Goal: Task Accomplishment & Management: Manage account settings

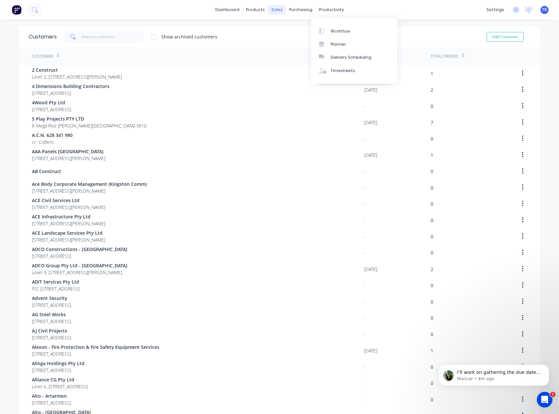
scroll to position [397, 0]
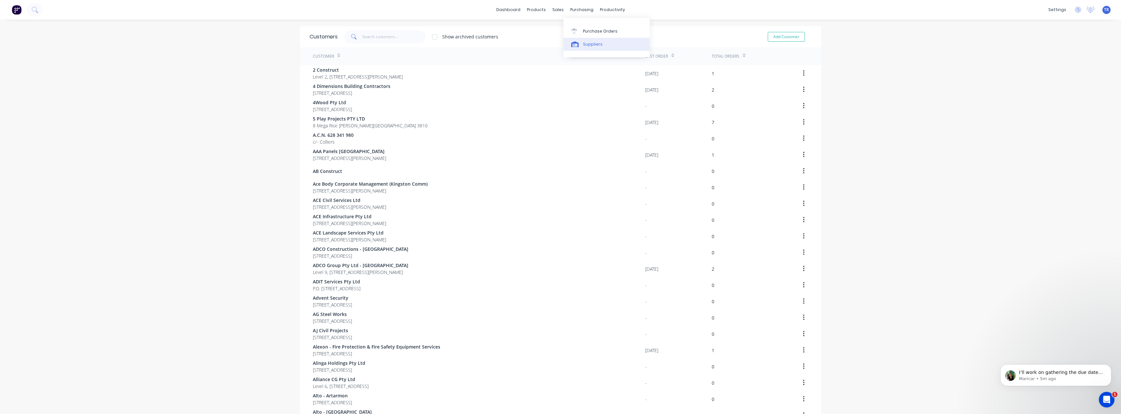
click at [559, 45] on div "Suppliers" at bounding box center [593, 44] width 20 height 6
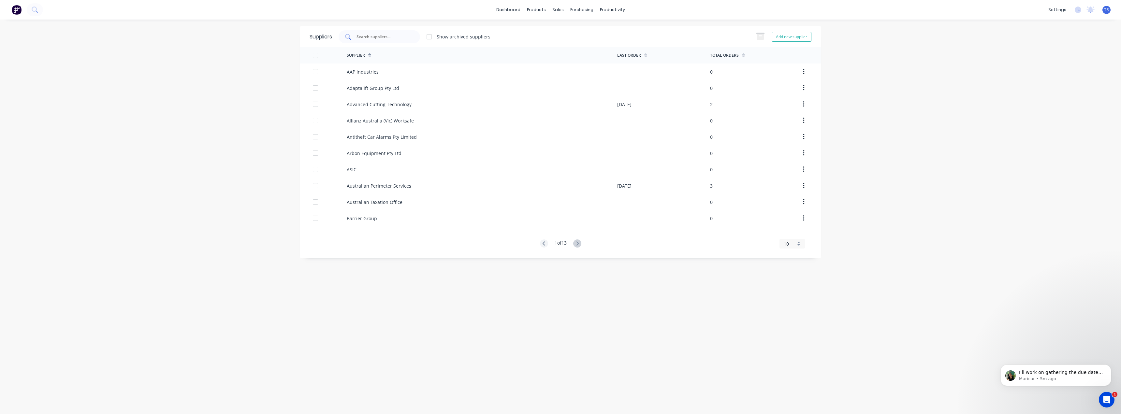
click at [380, 33] on div at bounding box center [378, 36] width 81 height 13
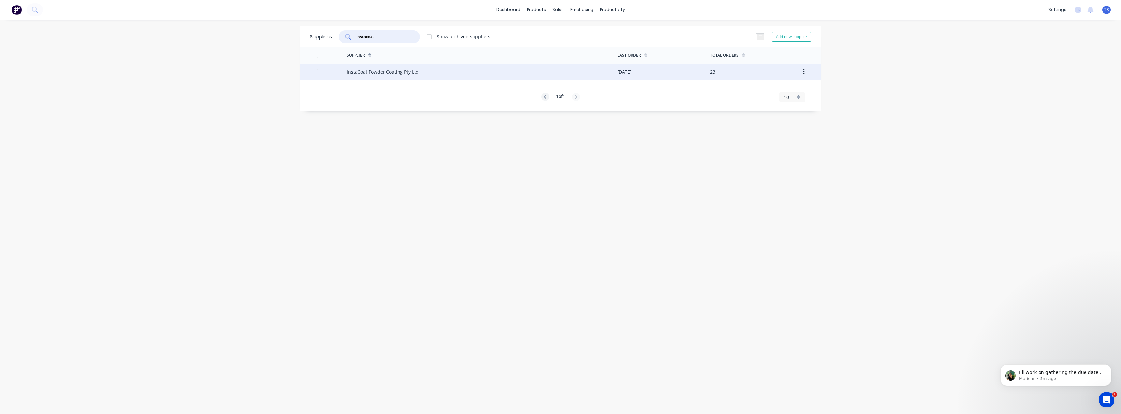
type input "instacoat"
click at [374, 70] on div "InstaCoat Powder Coating Pty Ltd" at bounding box center [383, 71] width 72 height 7
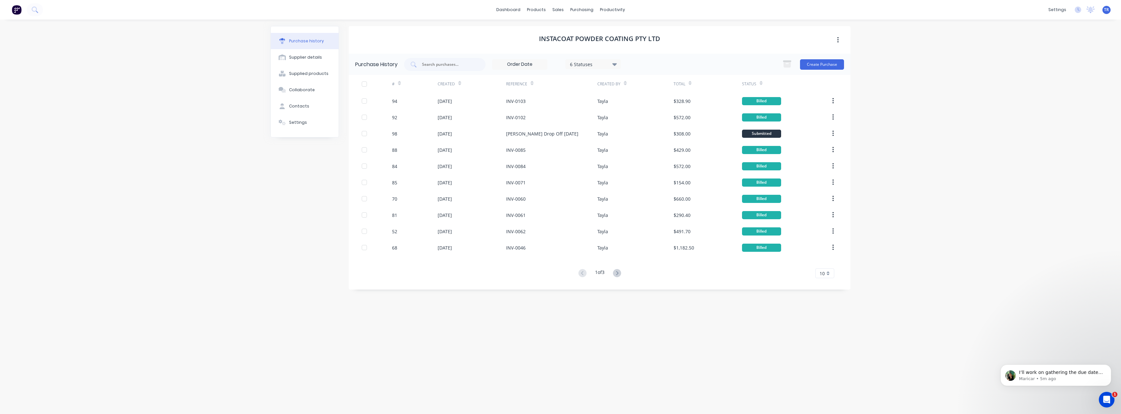
click at [399, 80] on div at bounding box center [399, 83] width 3 height 10
click at [400, 81] on icon at bounding box center [399, 83] width 3 height 5
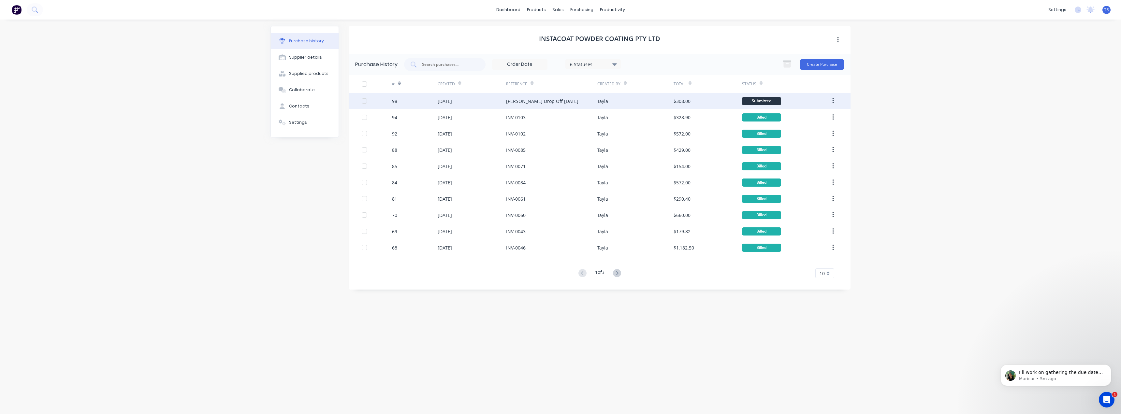
click at [419, 101] on div "98" at bounding box center [415, 101] width 46 height 16
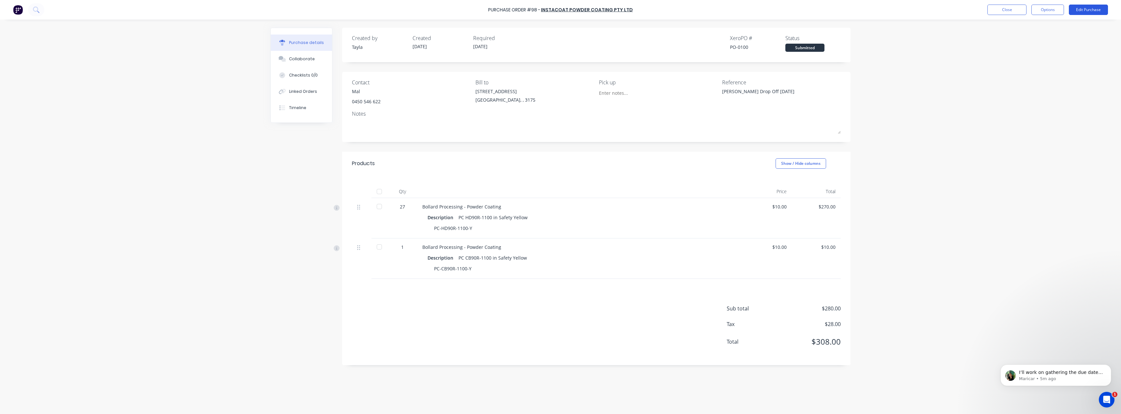
click at [559, 11] on button "Edit Purchase" at bounding box center [1088, 10] width 39 height 10
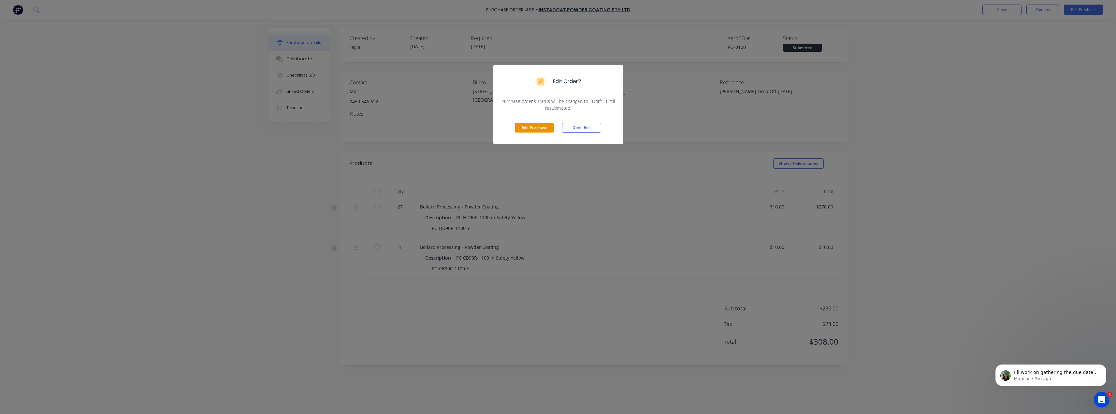
click at [527, 131] on button "Edit Purchase" at bounding box center [534, 128] width 39 height 10
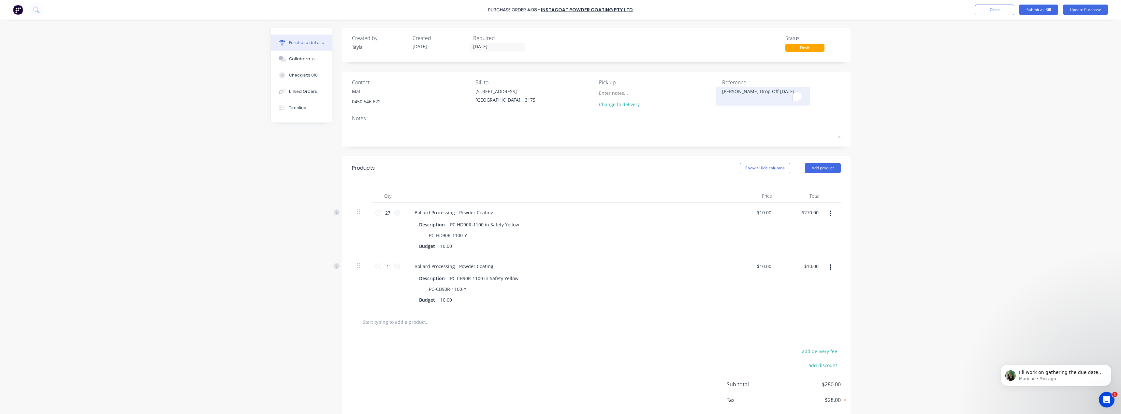
click at [559, 92] on textarea "[PERSON_NAME] Drop Off [DATE]" at bounding box center [762, 95] width 81 height 15
type textarea "x"
type textarea "[PERSON_NAME] Drop Off [DATE]"
type textarea "x"
type textarea "[PERSON_NAME] Drop Off [DATE]"
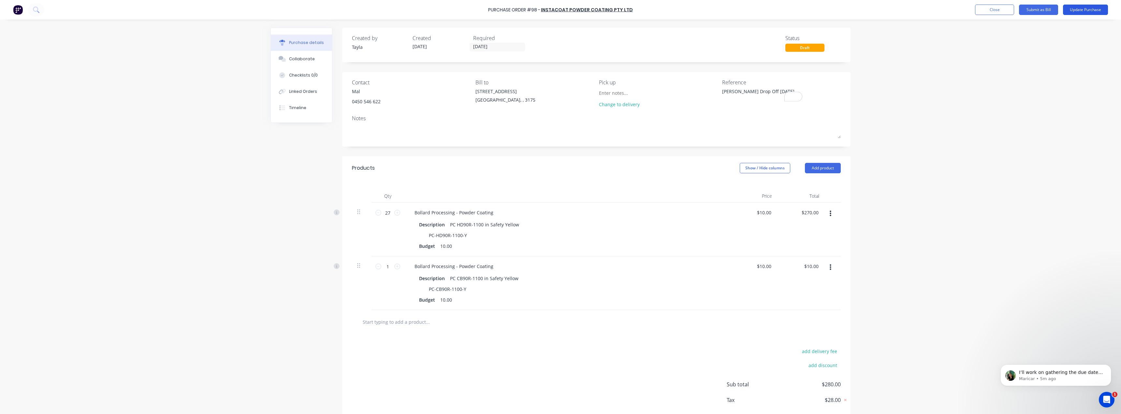
click at [559, 10] on button "Update Purchase" at bounding box center [1085, 10] width 45 height 10
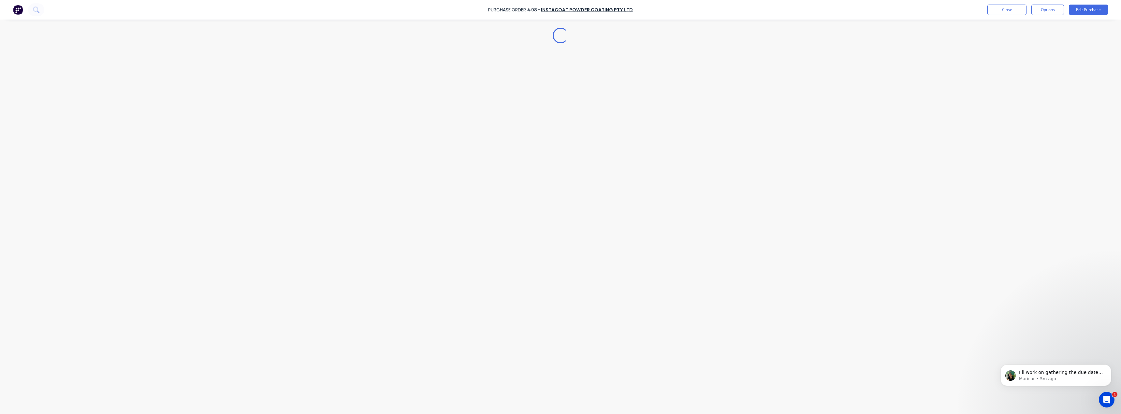
type textarea "x"
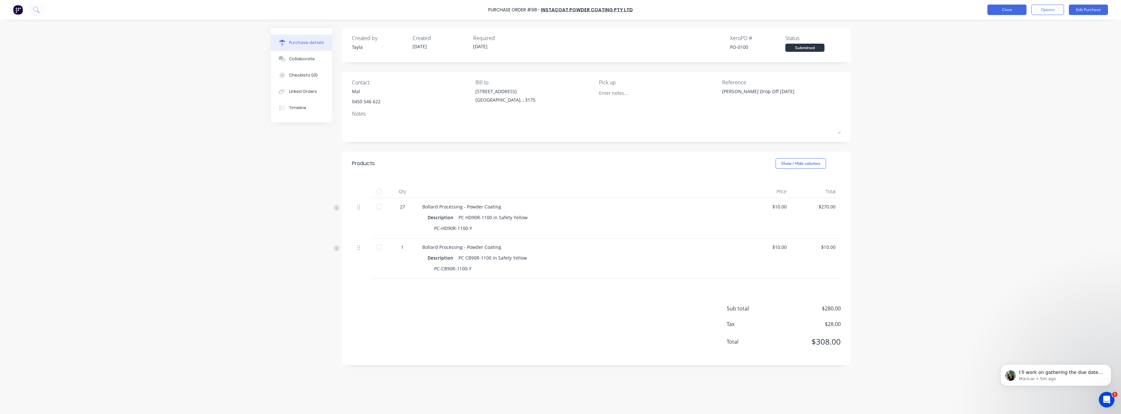
click at [559, 12] on button "Close" at bounding box center [1006, 10] width 39 height 10
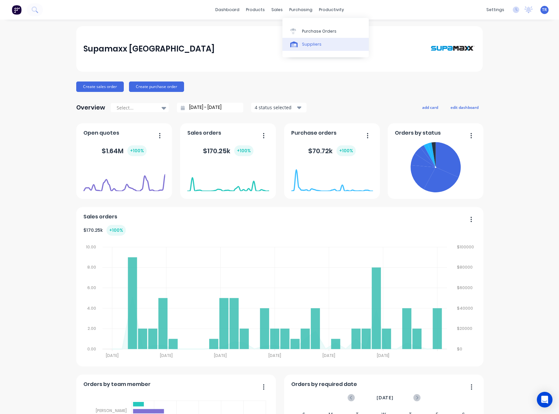
click at [292, 49] on link "Suppliers" at bounding box center [325, 44] width 86 height 13
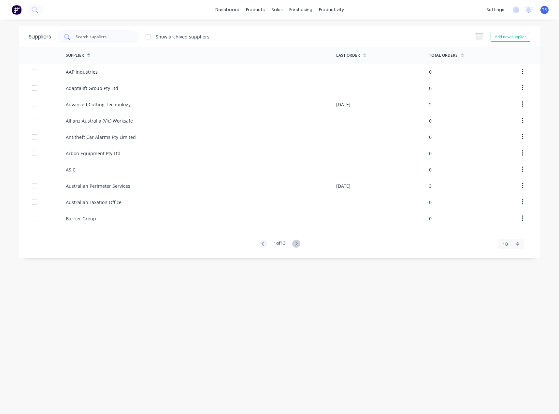
click at [136, 38] on div at bounding box center [98, 36] width 81 height 13
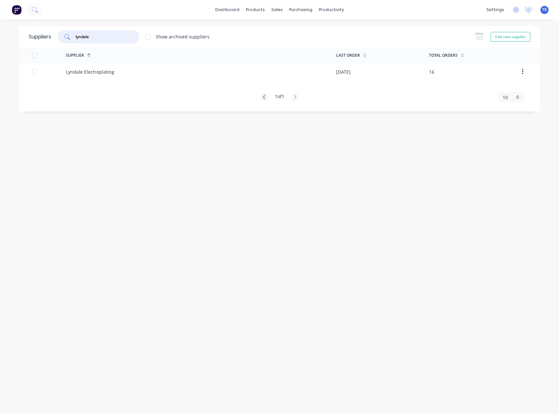
type input "lyndale"
click at [148, 72] on div "Lyndale Electroplating" at bounding box center [201, 72] width 270 height 16
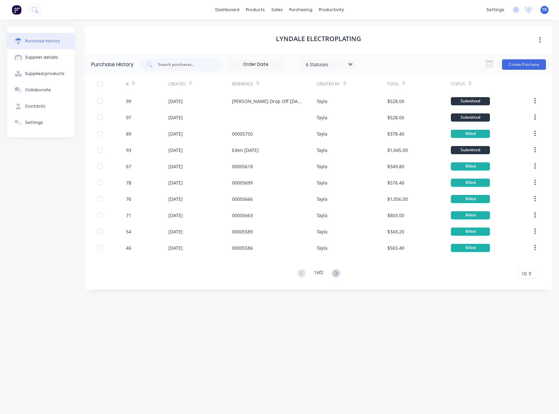
click at [403, 81] on icon at bounding box center [403, 83] width 3 height 5
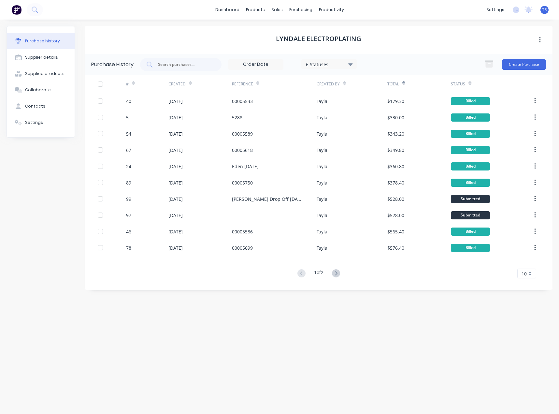
click at [403, 83] on icon at bounding box center [403, 83] width 3 height 5
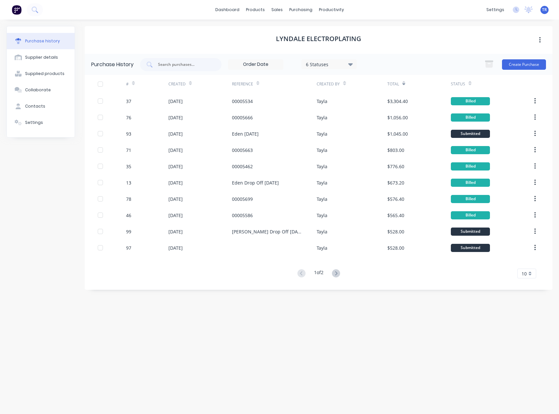
click at [469, 81] on div "Status" at bounding box center [490, 84] width 78 height 18
click at [469, 81] on icon at bounding box center [469, 83] width 3 height 5
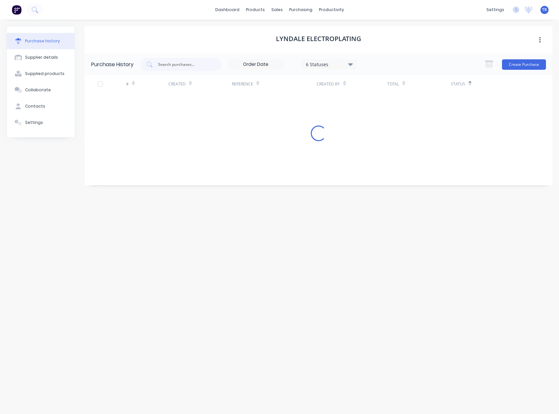
click at [469, 81] on icon at bounding box center [469, 83] width 3 height 5
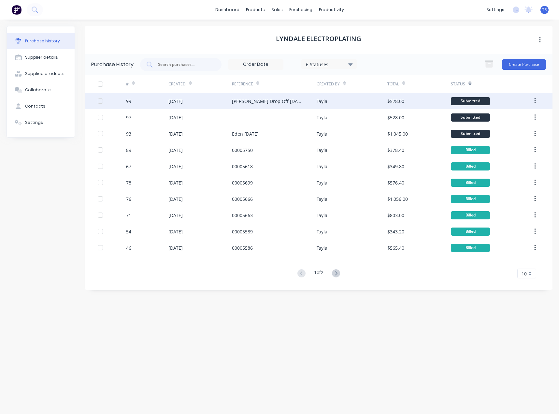
click at [297, 98] on div "Ian Drop Off 8/09/2025" at bounding box center [274, 101] width 85 height 16
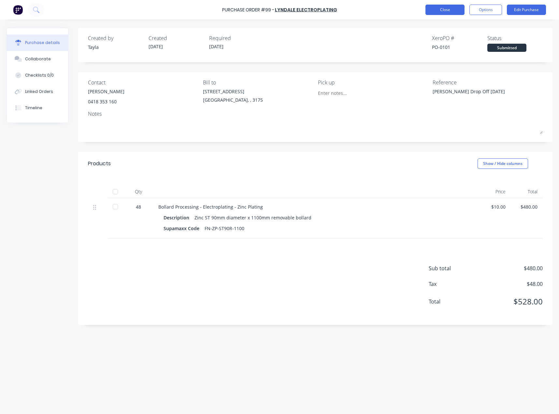
click at [455, 8] on button "Close" at bounding box center [444, 10] width 39 height 10
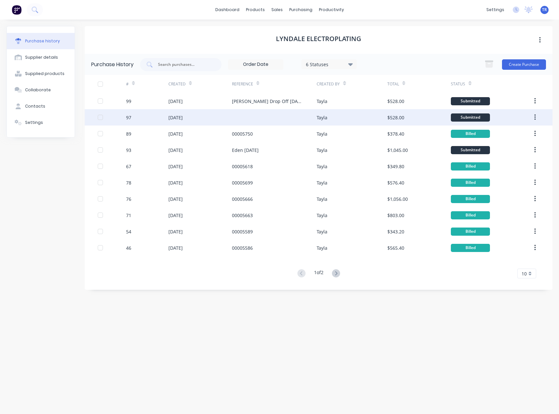
click at [321, 120] on div "Tayla" at bounding box center [322, 117] width 11 height 7
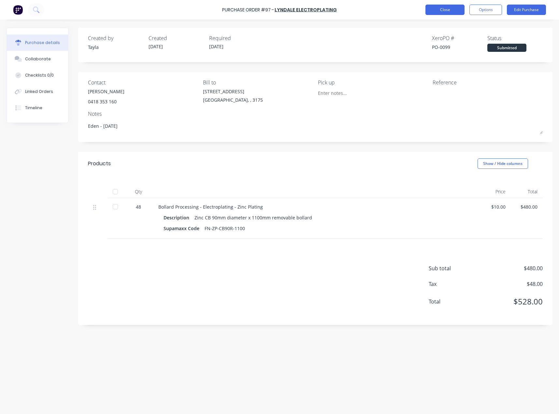
click at [441, 8] on button "Close" at bounding box center [444, 10] width 39 height 10
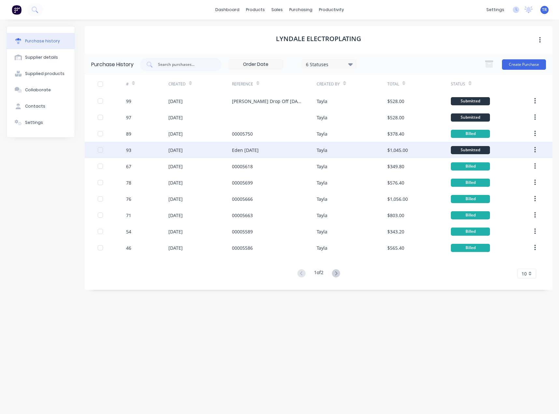
click at [351, 149] on div "Tayla" at bounding box center [352, 150] width 71 height 16
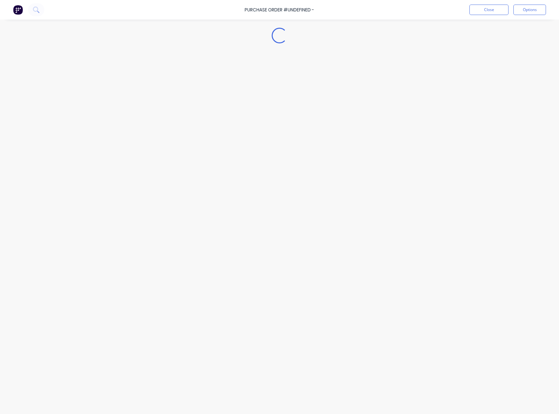
type textarea "x"
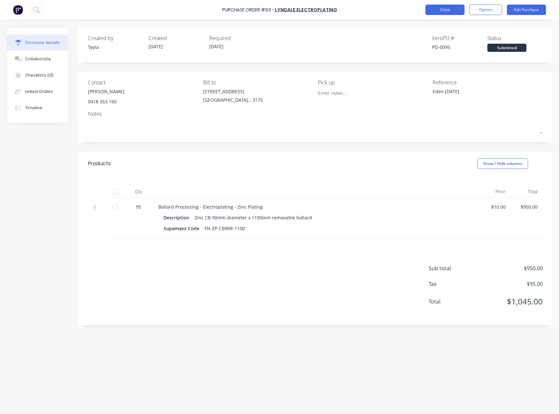
click at [441, 10] on button "Close" at bounding box center [444, 10] width 39 height 10
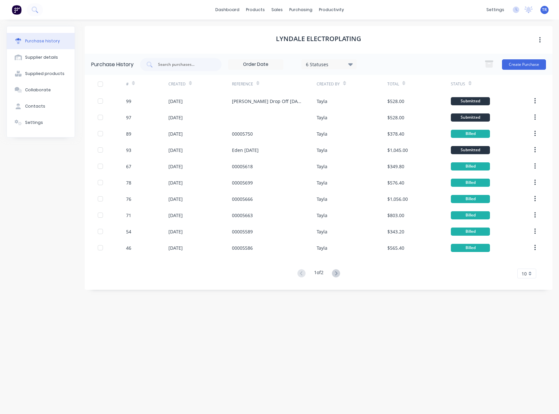
click at [468, 82] on icon at bounding box center [469, 83] width 3 height 5
